Goal: Task Accomplishment & Management: Manage account settings

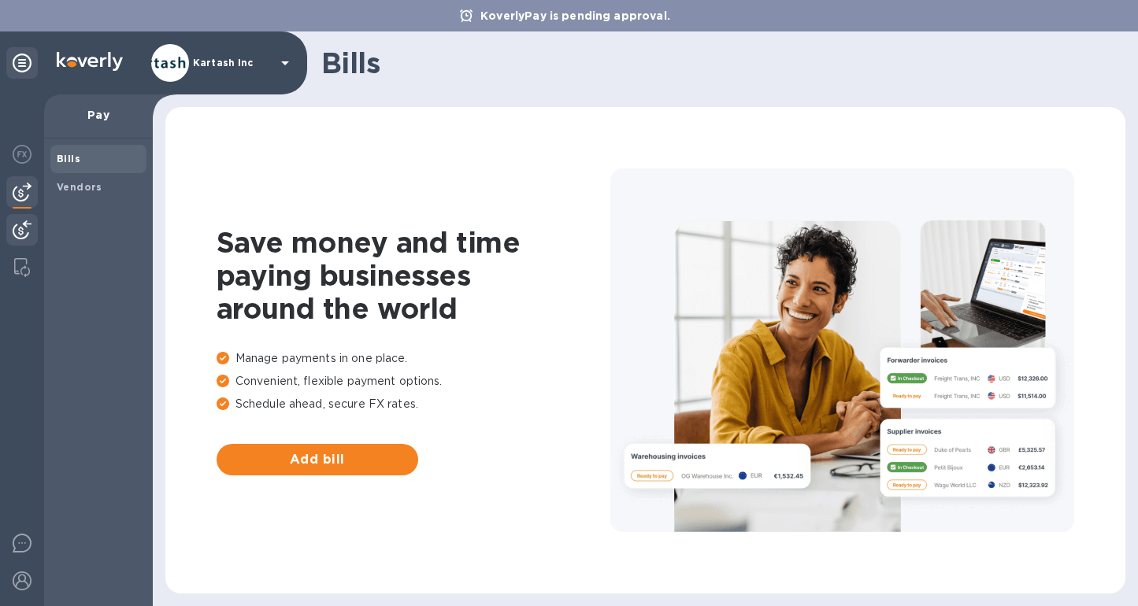
click at [9, 234] on div at bounding box center [21, 231] width 31 height 35
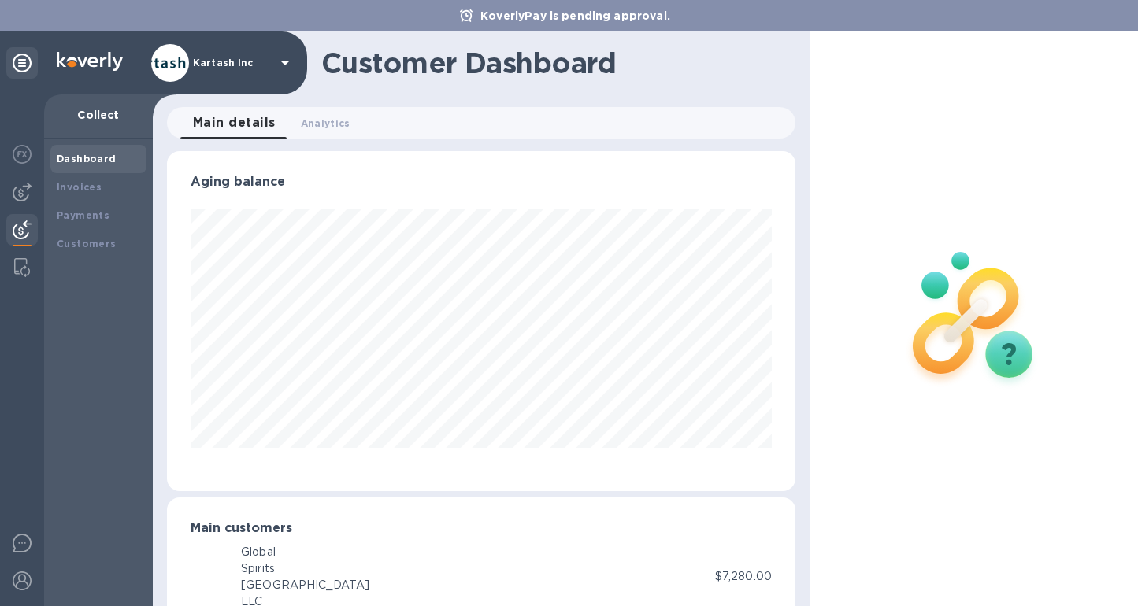
scroll to position [786988, 786706]
click at [71, 194] on div "Invoices" at bounding box center [98, 187] width 96 height 28
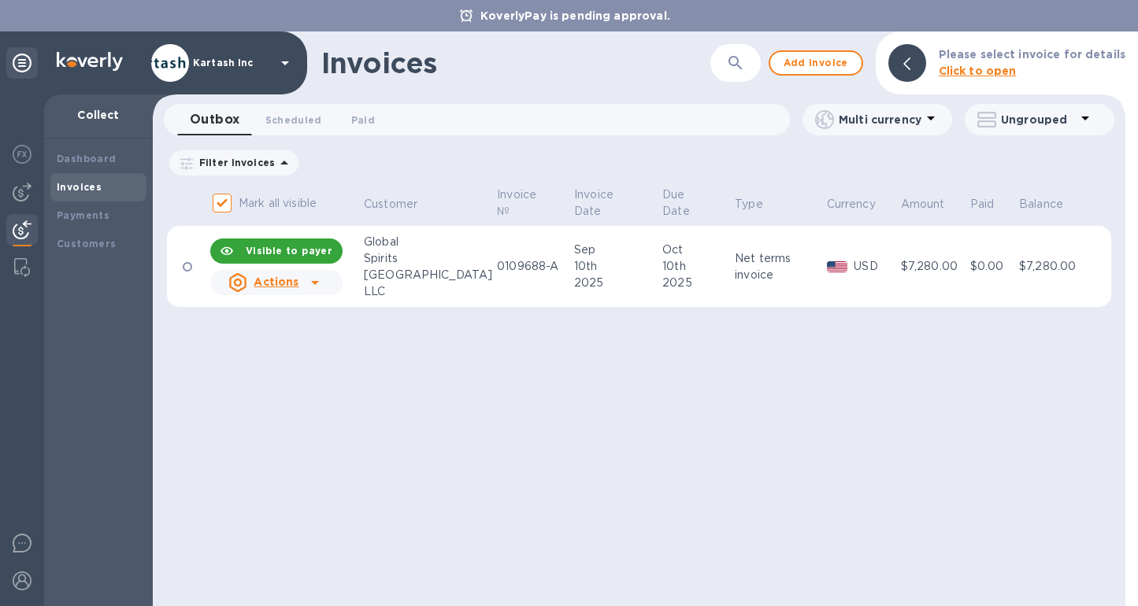
click at [319, 276] on icon at bounding box center [314, 282] width 19 height 19
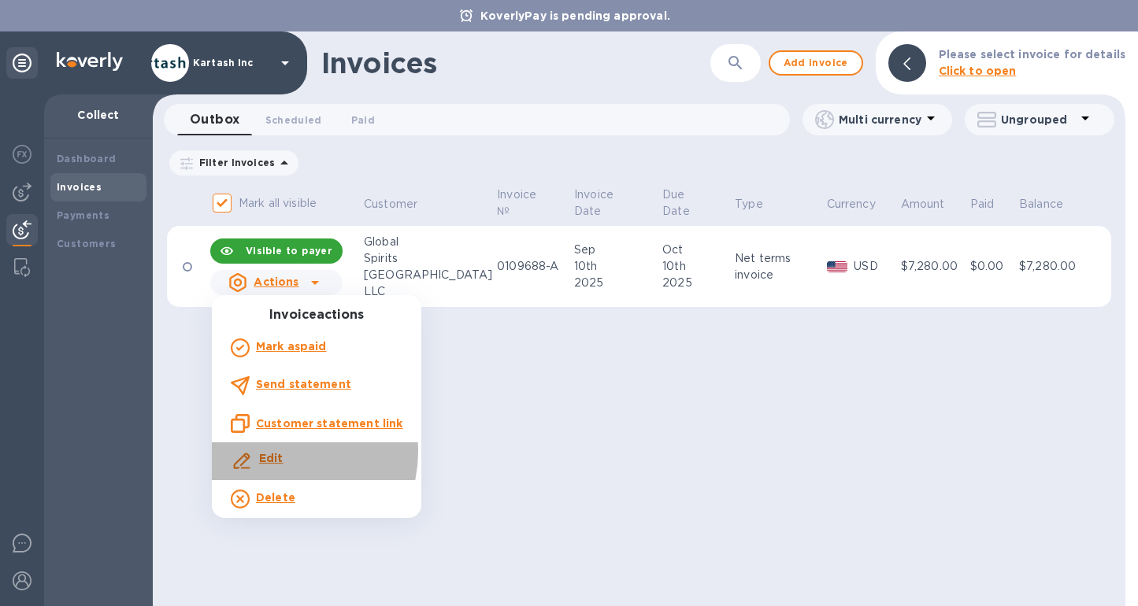
click at [281, 452] on b "Edit" at bounding box center [271, 458] width 24 height 13
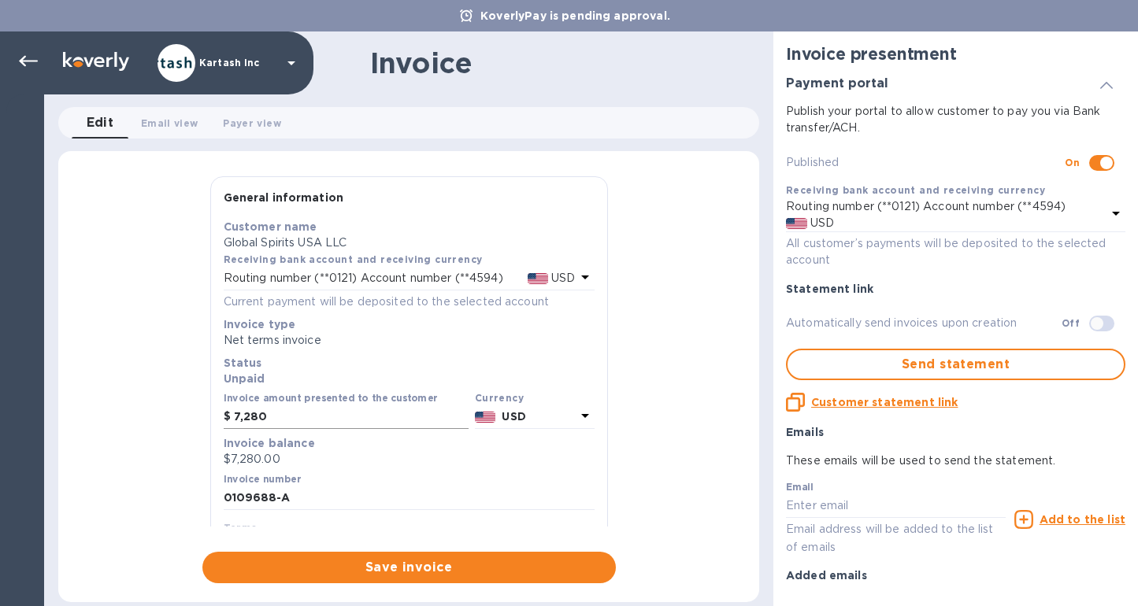
click at [313, 420] on input "7,280" at bounding box center [351, 417] width 235 height 24
type input "7,900"
click at [387, 569] on span "Save invoice" at bounding box center [409, 567] width 388 height 19
